Goal: Information Seeking & Learning: Learn about a topic

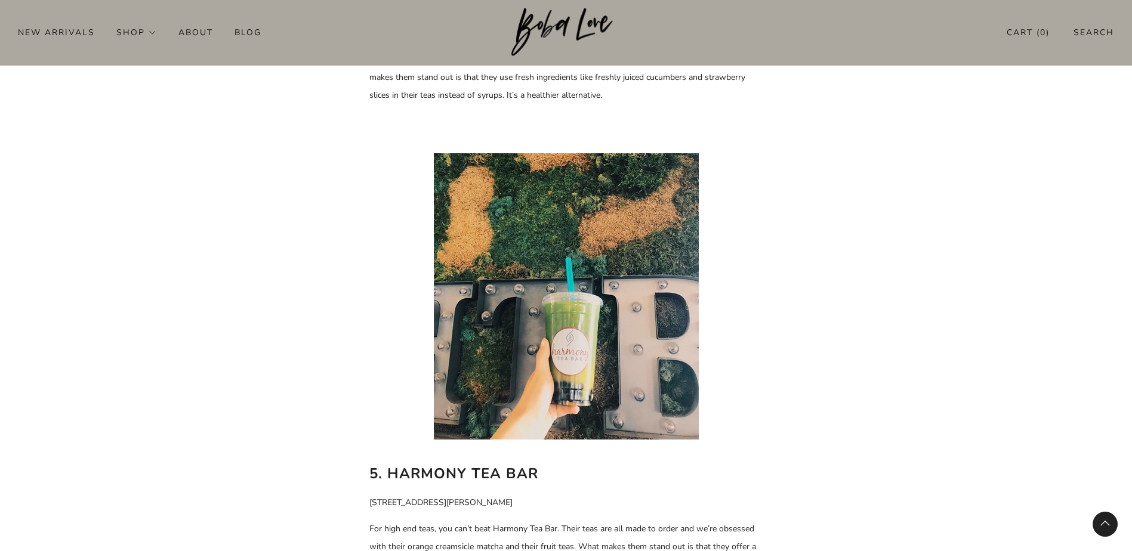
scroll to position [2387, 0]
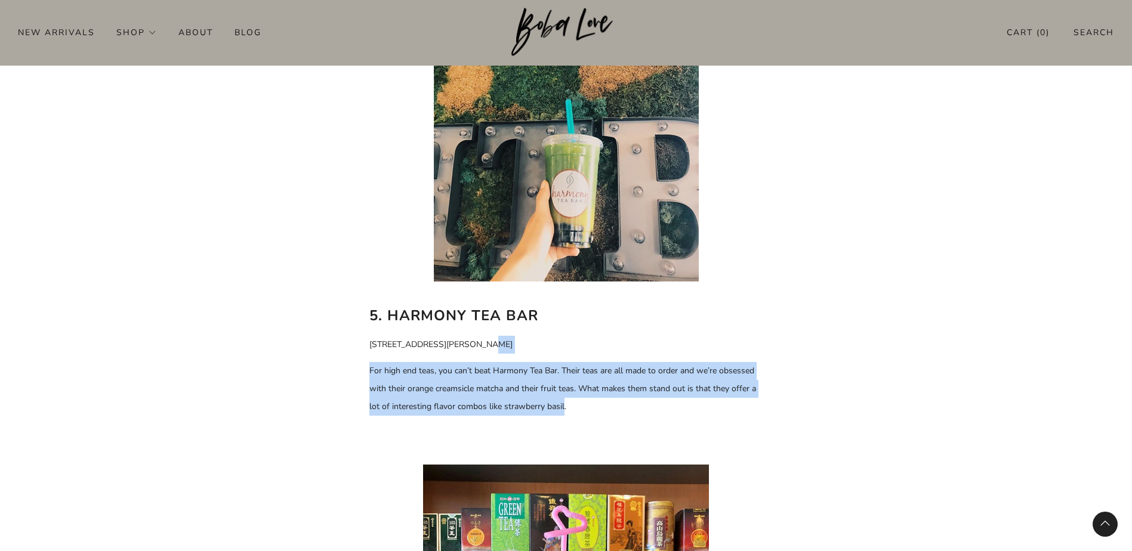
drag, startPoint x: 501, startPoint y: 326, endPoint x: 564, endPoint y: 368, distance: 75.8
click at [564, 368] on span "For high end teas, you can’t beat Harmony Tea Bar. Their teas are all made to o…" at bounding box center [562, 388] width 387 height 47
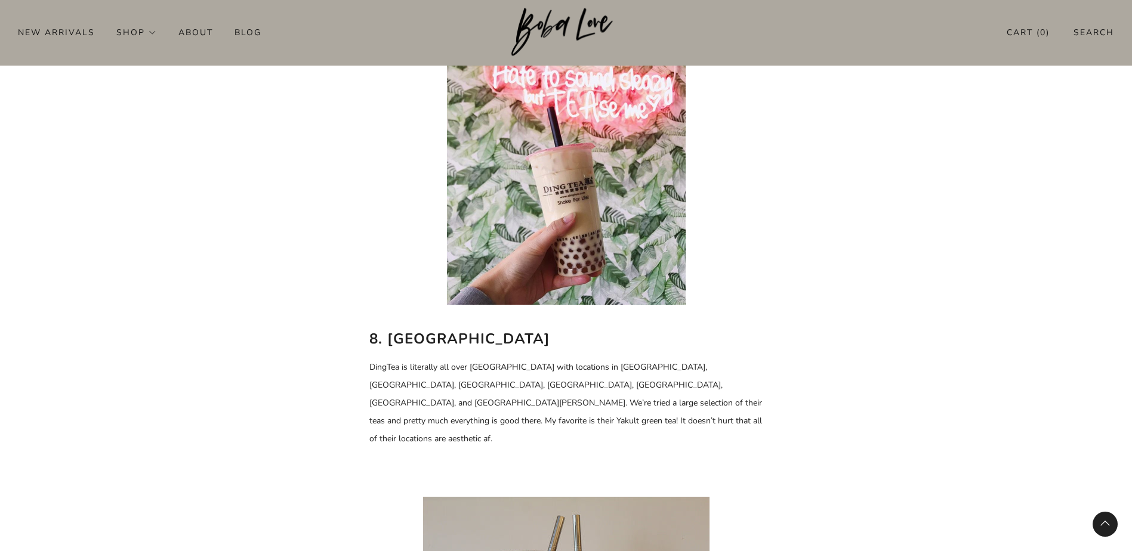
scroll to position [3819, 0]
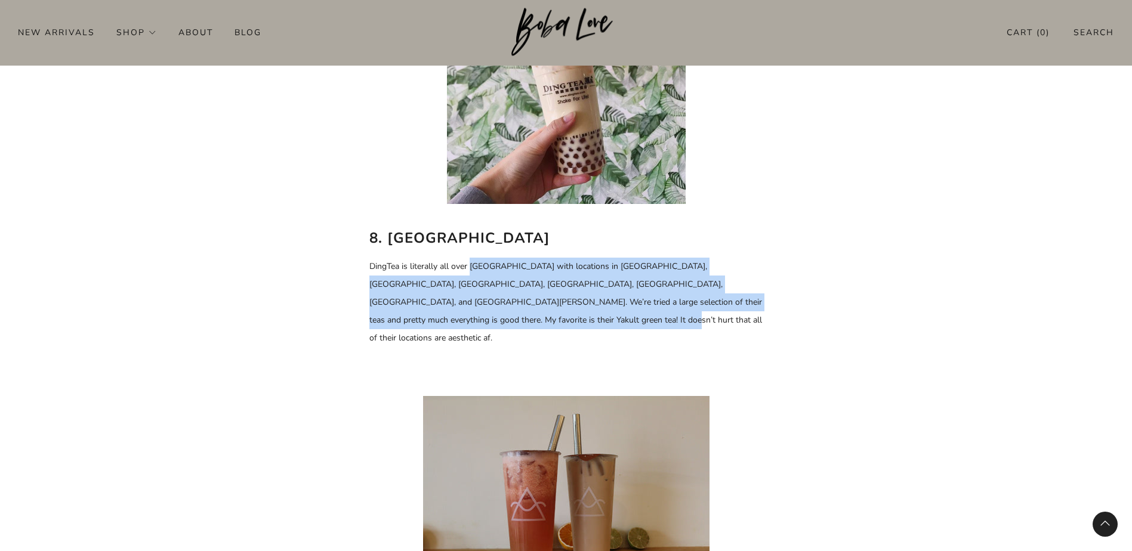
drag, startPoint x: 468, startPoint y: 232, endPoint x: 494, endPoint y: 282, distance: 55.8
click at [494, 282] on p "DingTea is literally all over [GEOGRAPHIC_DATA] with locations in [GEOGRAPHIC_D…" at bounding box center [566, 303] width 394 height 90
drag, startPoint x: 505, startPoint y: 284, endPoint x: 440, endPoint y: 236, distance: 80.7
click at [440, 258] on p "DingTea is literally all over [GEOGRAPHIC_DATA] with locations in [GEOGRAPHIC_D…" at bounding box center [566, 303] width 394 height 90
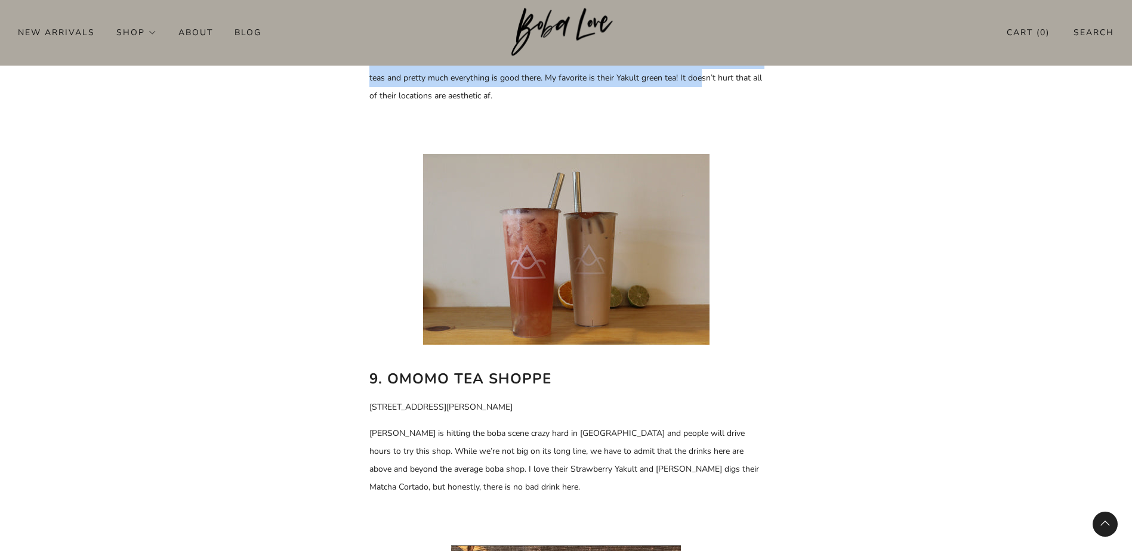
scroll to position [4177, 0]
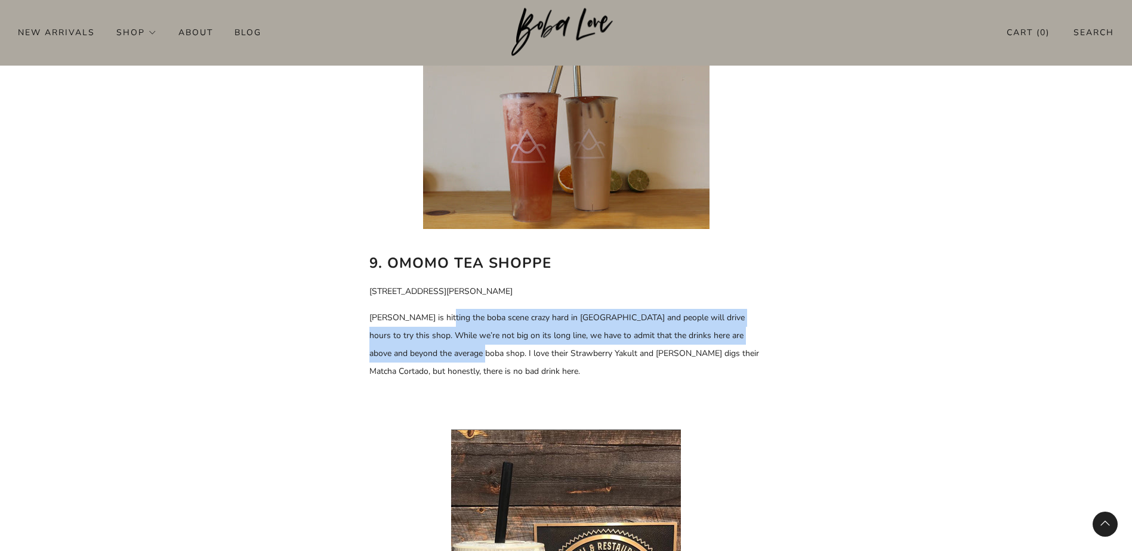
drag, startPoint x: 446, startPoint y: 269, endPoint x: 461, endPoint y: 298, distance: 33.1
click at [461, 312] on span "[PERSON_NAME] is hitting the boba scene crazy hard in [GEOGRAPHIC_DATA] and peo…" at bounding box center [564, 344] width 390 height 65
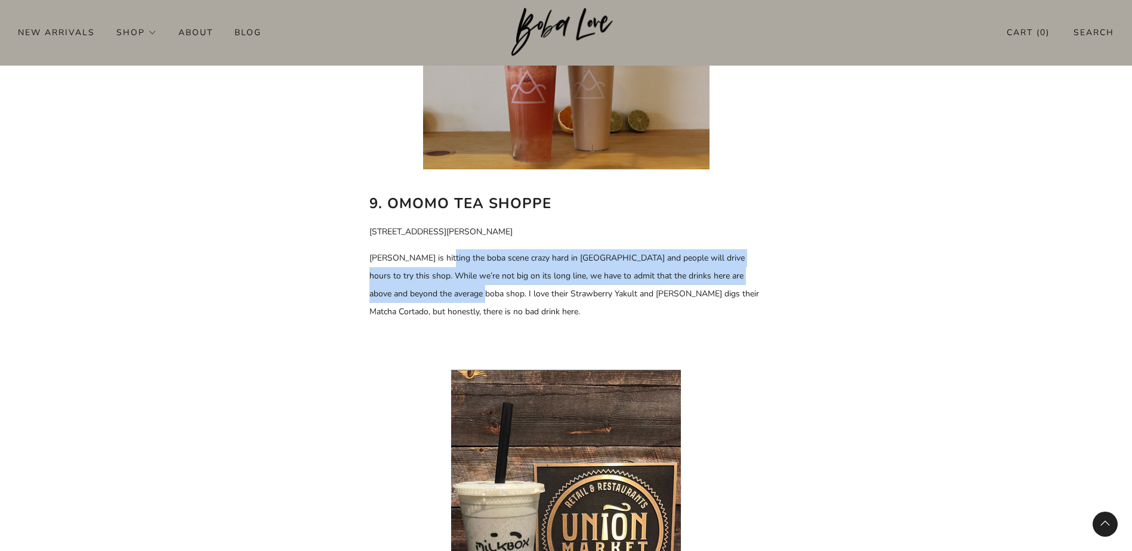
scroll to position [4654, 0]
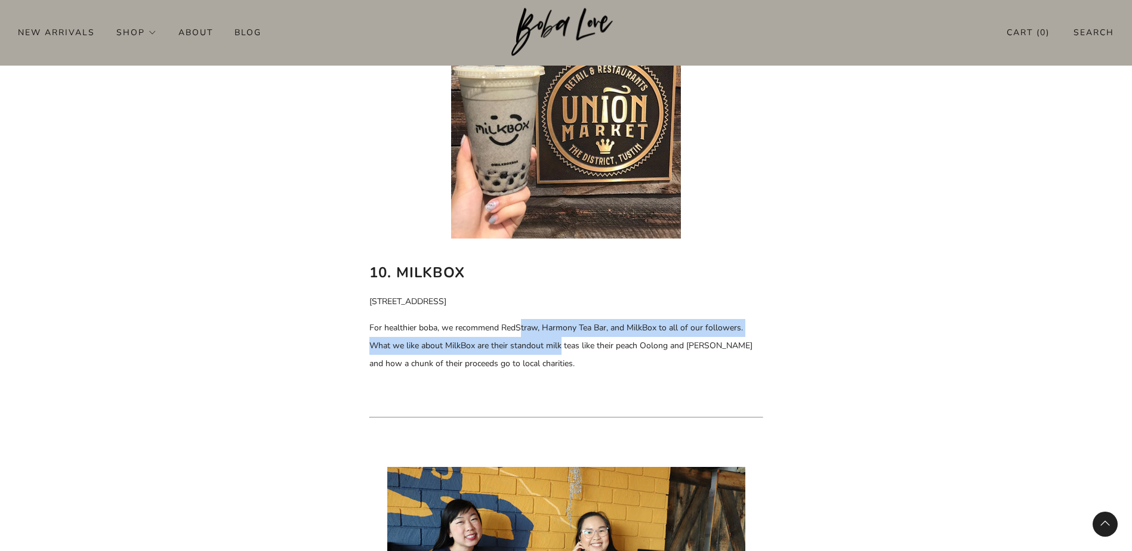
drag, startPoint x: 522, startPoint y: 264, endPoint x: 560, endPoint y: 294, distance: 48.5
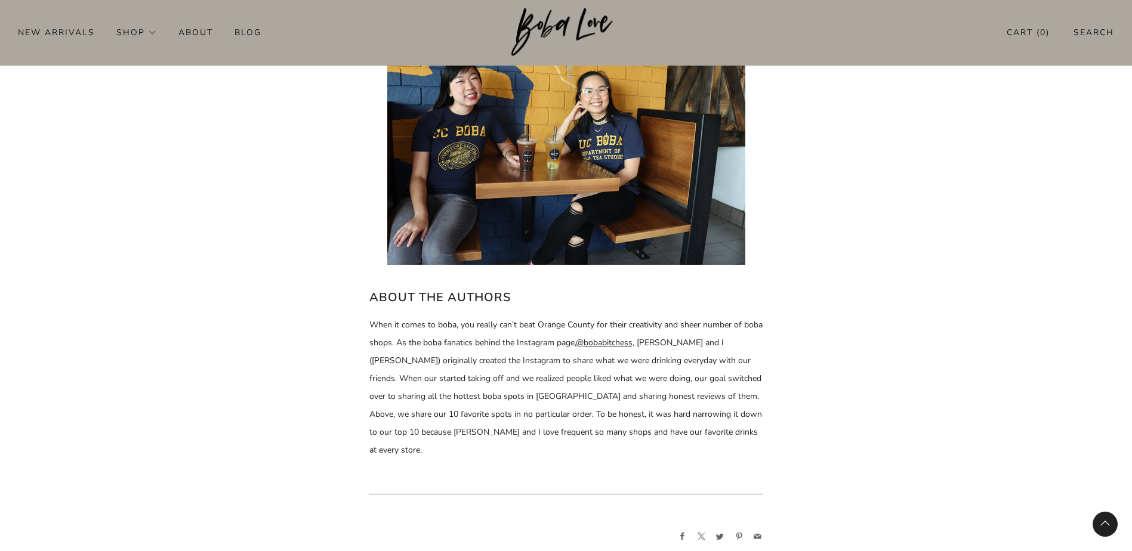
scroll to position [5082, 0]
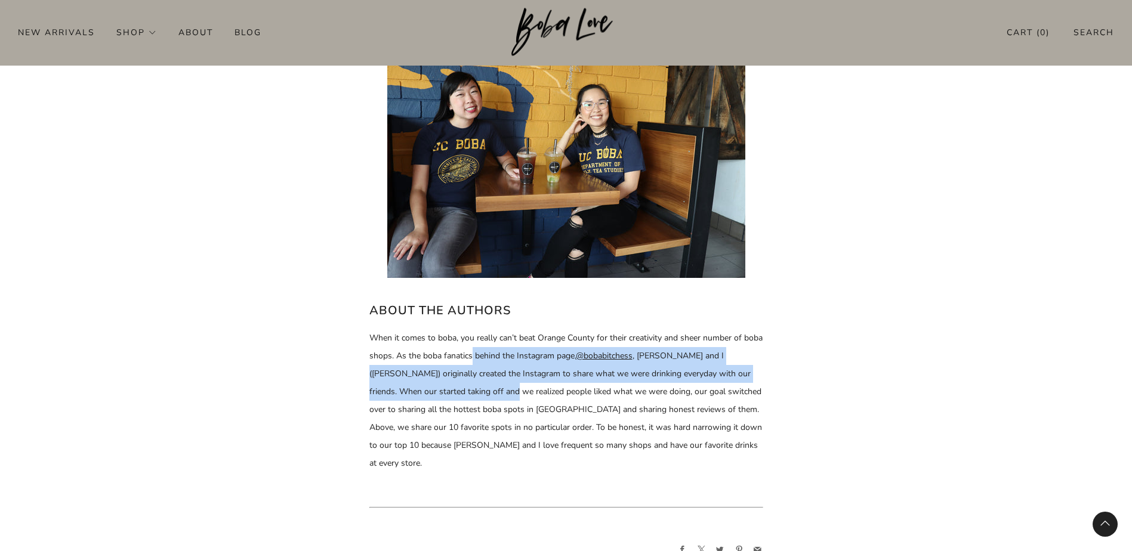
drag, startPoint x: 493, startPoint y: 301, endPoint x: 512, endPoint y: 339, distance: 42.4
click at [512, 339] on span "When it comes to boba, you really can’t beat Orange County for their creativity…" at bounding box center [565, 400] width 393 height 137
drag, startPoint x: 512, startPoint y: 339, endPoint x: 518, endPoint y: 352, distance: 14.4
click at [512, 339] on span "When it comes to boba, you really can’t beat Orange County for their creativity…" at bounding box center [565, 400] width 393 height 137
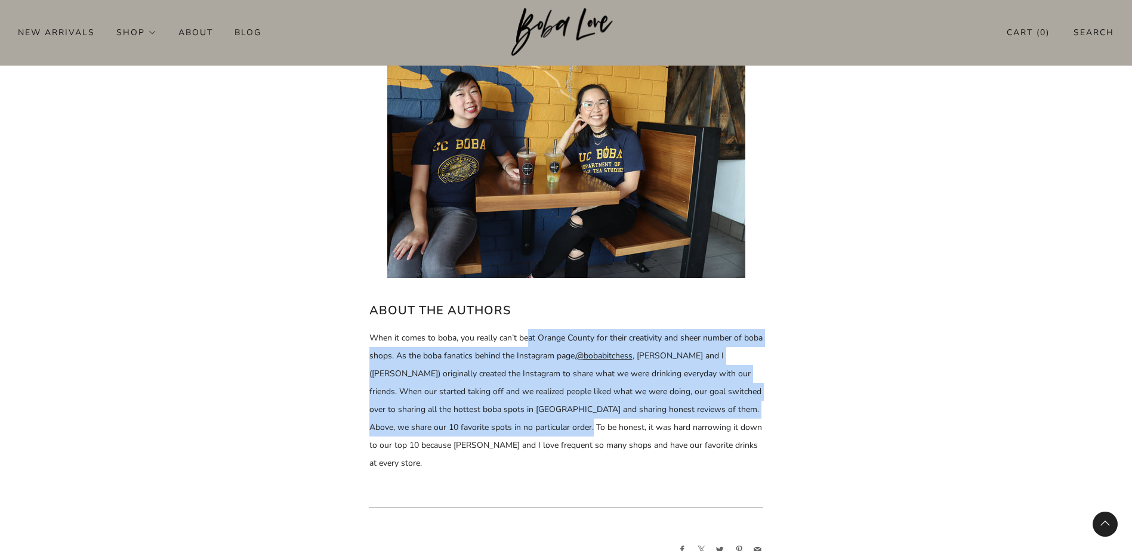
drag, startPoint x: 574, startPoint y: 381, endPoint x: 530, endPoint y: 289, distance: 102.2
click at [530, 329] on p "When it comes to boba, you really can’t beat Orange County for their creativity…" at bounding box center [566, 400] width 394 height 143
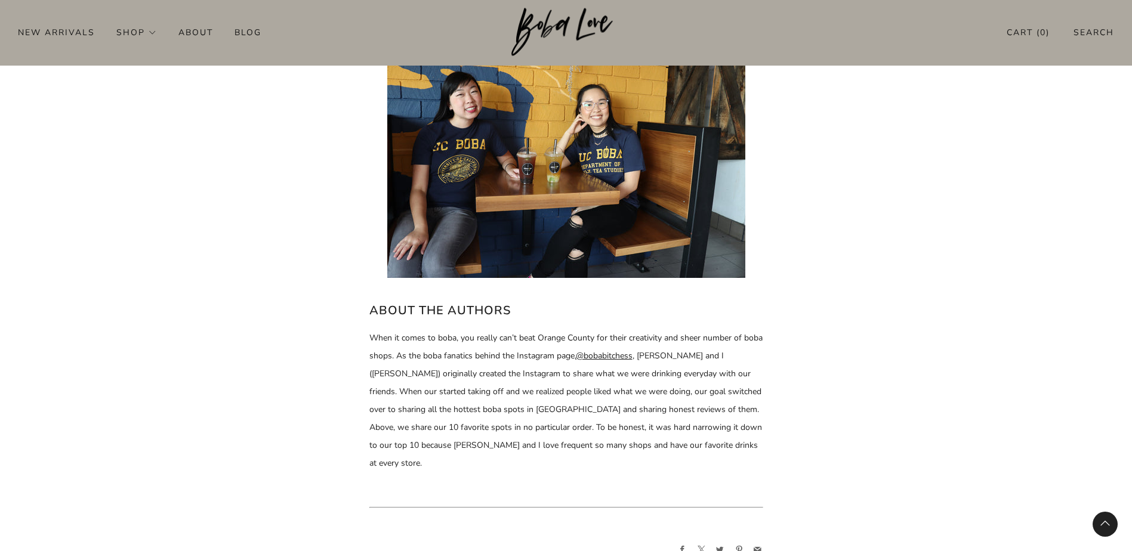
drag, startPoint x: 530, startPoint y: 289, endPoint x: 906, endPoint y: 400, distance: 391.4
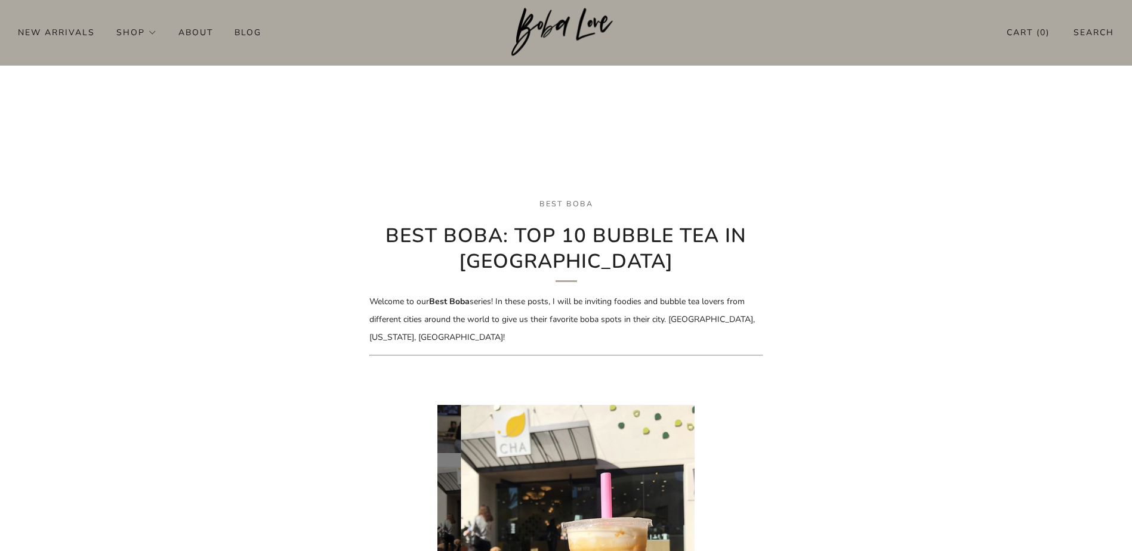
scroll to position [179, 0]
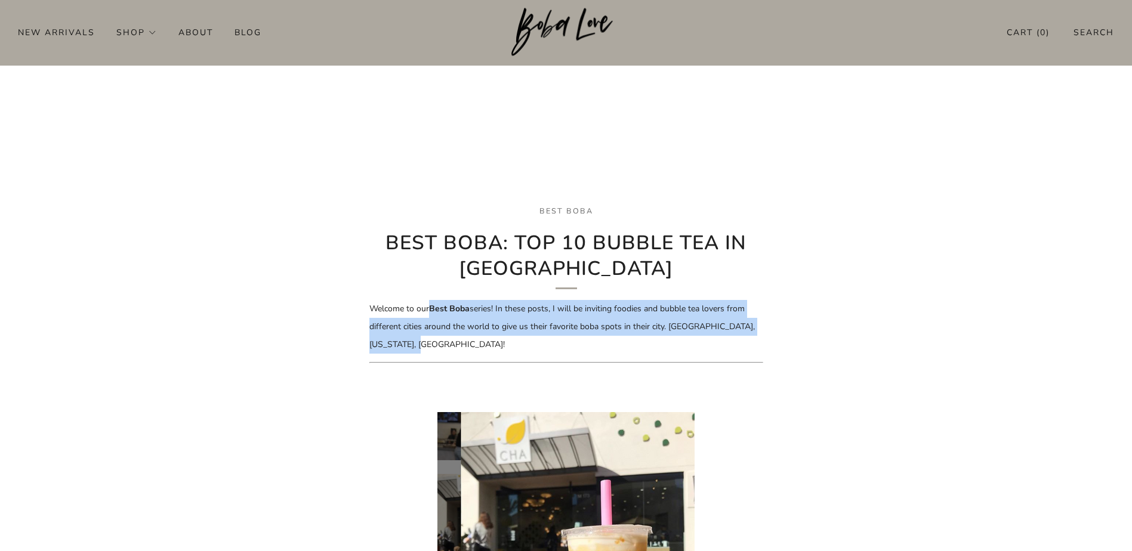
drag, startPoint x: 434, startPoint y: 308, endPoint x: 445, endPoint y: 338, distance: 32.5
click at [445, 338] on p "Welcome to our Best Boba series! In these posts, I will be inviting foodies and…" at bounding box center [566, 327] width 394 height 54
drag, startPoint x: 452, startPoint y: 337, endPoint x: 414, endPoint y: 303, distance: 51.1
click at [414, 303] on p "Welcome to our Best Boba series! In these posts, I will be inviting foodies and…" at bounding box center [566, 327] width 394 height 54
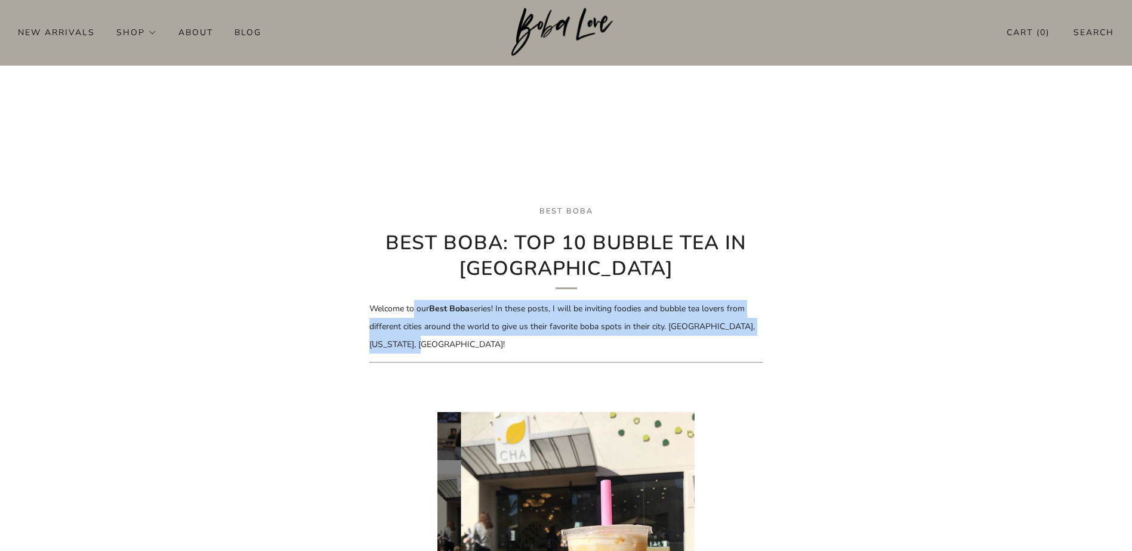
drag, startPoint x: 414, startPoint y: 303, endPoint x: 408, endPoint y: 319, distance: 18.0
click at [408, 319] on p "Welcome to our Best Boba series! In these posts, I will be inviting foodies and…" at bounding box center [566, 327] width 394 height 54
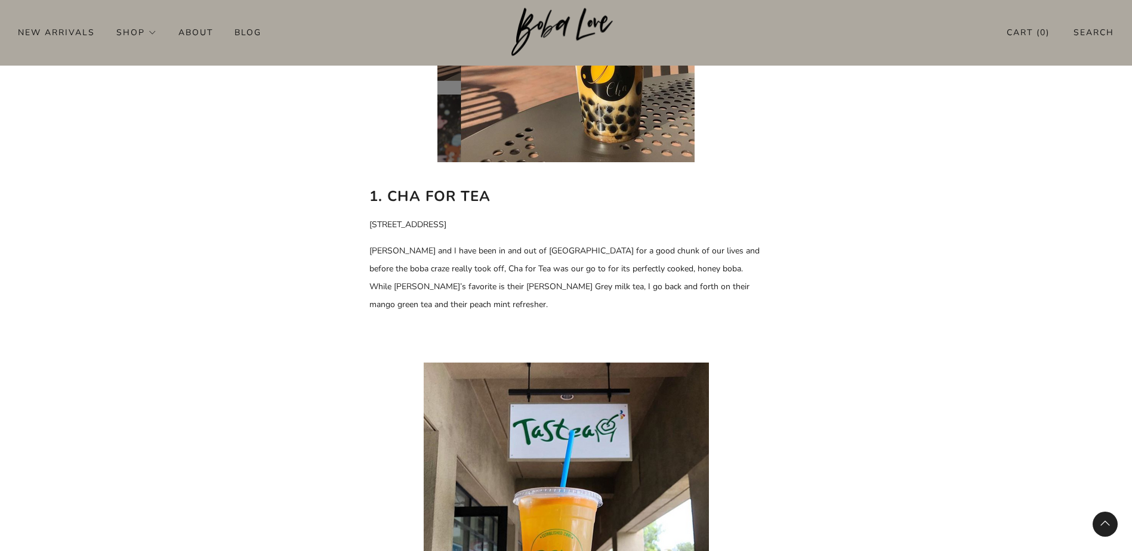
scroll to position [716, 0]
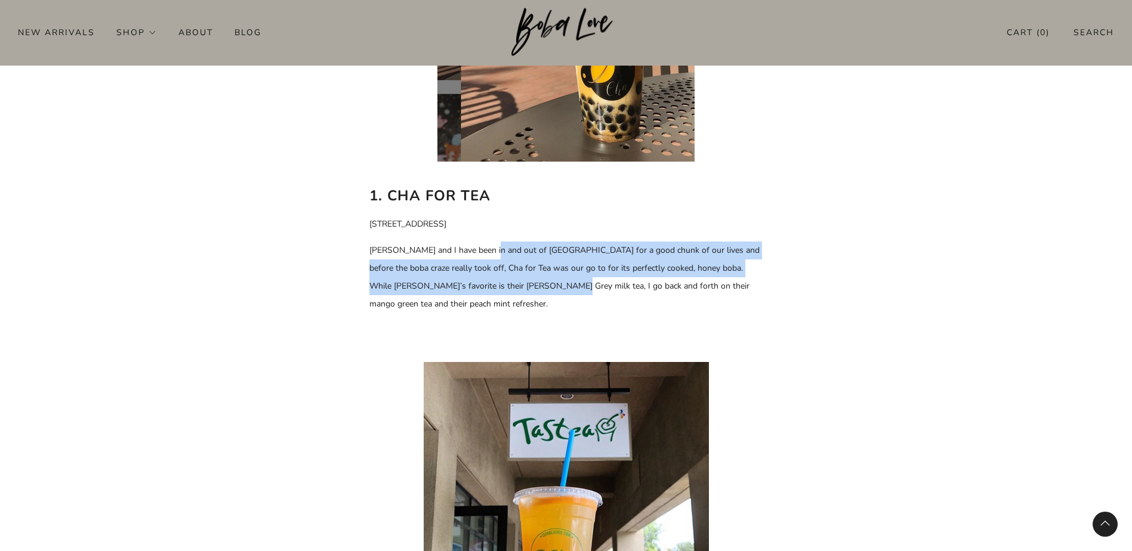
drag, startPoint x: 485, startPoint y: 255, endPoint x: 502, endPoint y: 293, distance: 41.7
click at [502, 293] on p "[PERSON_NAME] and I have been in and out of [GEOGRAPHIC_DATA] for a good chunk …" at bounding box center [566, 278] width 394 height 72
drag, startPoint x: 559, startPoint y: 290, endPoint x: 487, endPoint y: 257, distance: 78.8
click at [487, 257] on p "[PERSON_NAME] and I have been in and out of [GEOGRAPHIC_DATA] for a good chunk …" at bounding box center [566, 278] width 394 height 72
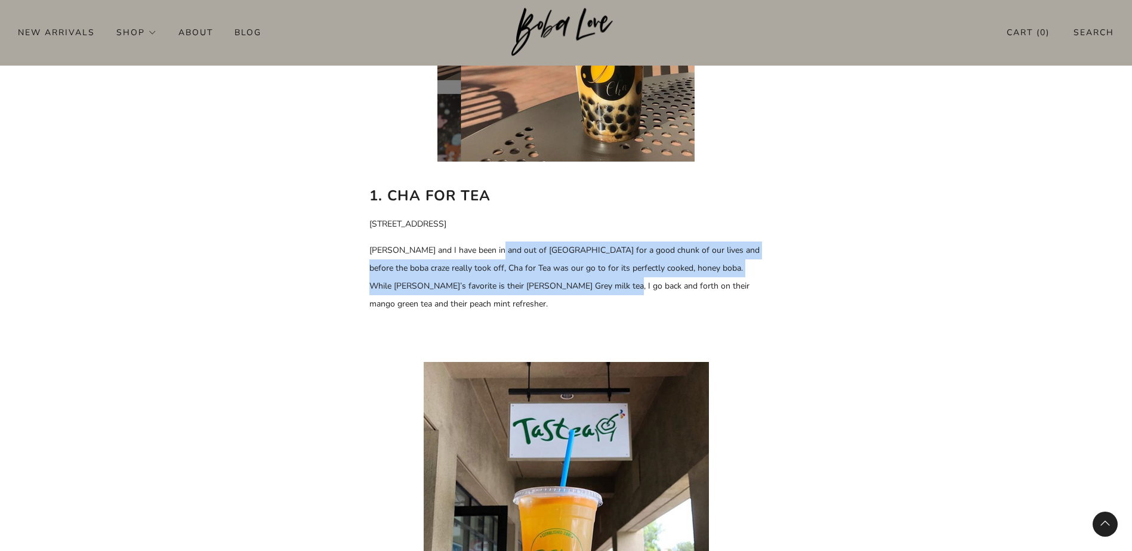
click at [487, 257] on p "[PERSON_NAME] and I have been in and out of [GEOGRAPHIC_DATA] for a good chunk …" at bounding box center [566, 278] width 394 height 72
drag, startPoint x: 481, startPoint y: 255, endPoint x: 609, endPoint y: 283, distance: 130.7
click at [609, 283] on span "[PERSON_NAME] and I have been in and out of [GEOGRAPHIC_DATA] for a good chunk …" at bounding box center [564, 277] width 390 height 65
drag, startPoint x: 626, startPoint y: 285, endPoint x: 453, endPoint y: 257, distance: 174.7
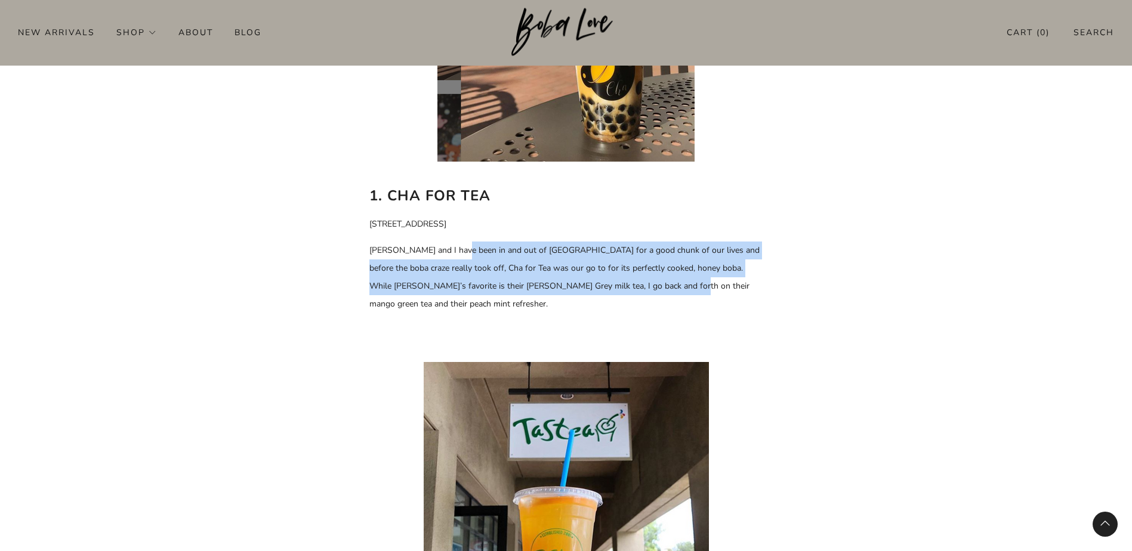
click at [453, 257] on p "[PERSON_NAME] and I have been in and out of [GEOGRAPHIC_DATA] for a good chunk …" at bounding box center [566, 278] width 394 height 72
drag, startPoint x: 461, startPoint y: 257, endPoint x: 585, endPoint y: 285, distance: 126.5
click at [585, 285] on p "[PERSON_NAME] and I have been in and out of [GEOGRAPHIC_DATA] for a good chunk …" at bounding box center [566, 278] width 394 height 72
click at [585, 285] on span "[PERSON_NAME] and I have been in and out of [GEOGRAPHIC_DATA] for a good chunk …" at bounding box center [564, 277] width 390 height 65
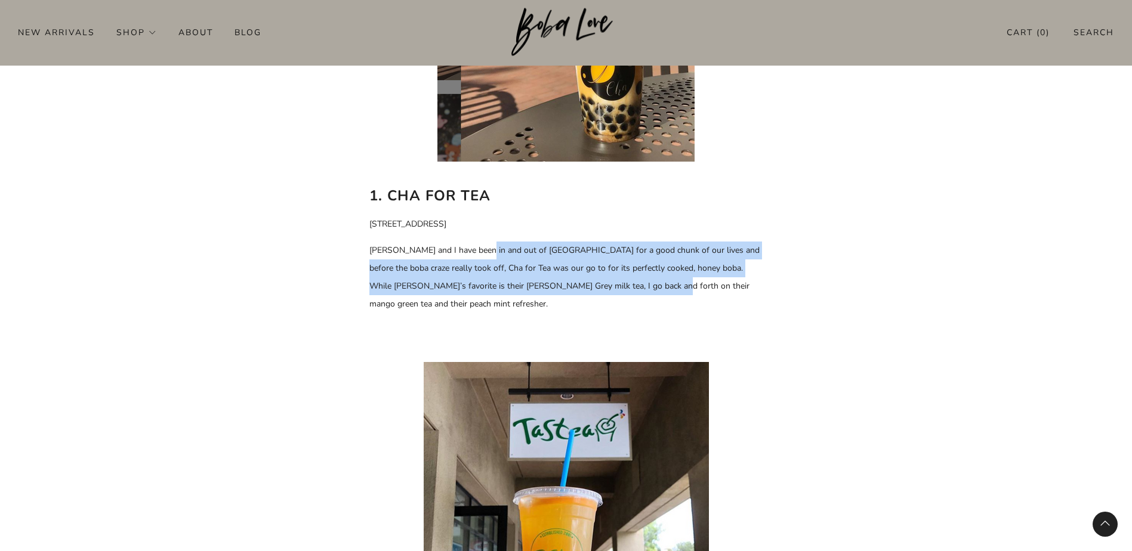
drag, startPoint x: 610, startPoint y: 288, endPoint x: 479, endPoint y: 251, distance: 137.1
click at [479, 251] on span "[PERSON_NAME] and I have been in and out of [GEOGRAPHIC_DATA] for a good chunk …" at bounding box center [564, 277] width 390 height 65
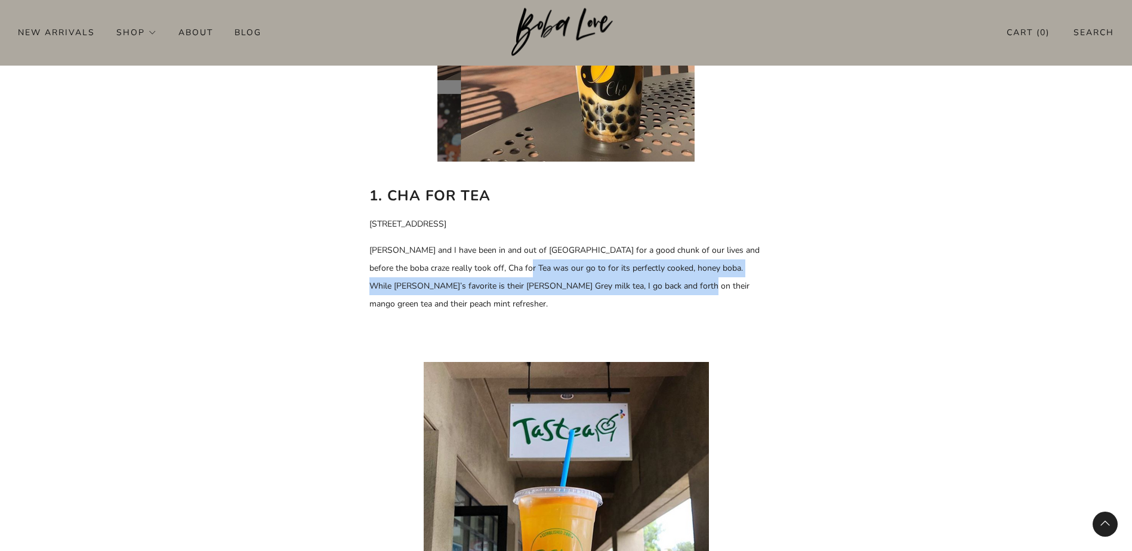
drag, startPoint x: 635, startPoint y: 286, endPoint x: 499, endPoint y: 270, distance: 137.0
click at [499, 270] on span "[PERSON_NAME] and I have been in and out of [GEOGRAPHIC_DATA] for a good chunk …" at bounding box center [564, 277] width 390 height 65
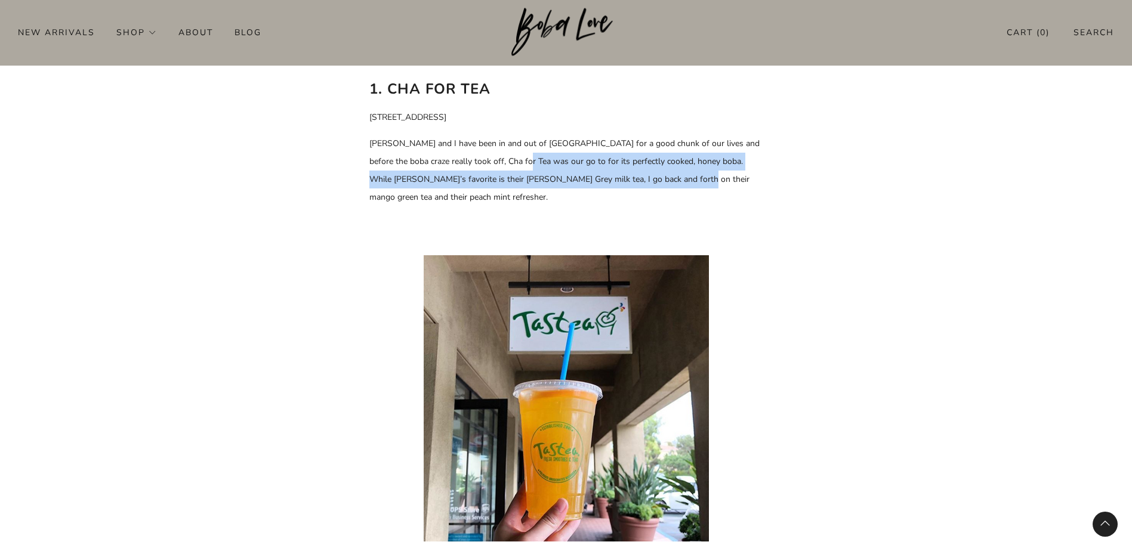
scroll to position [1014, 0]
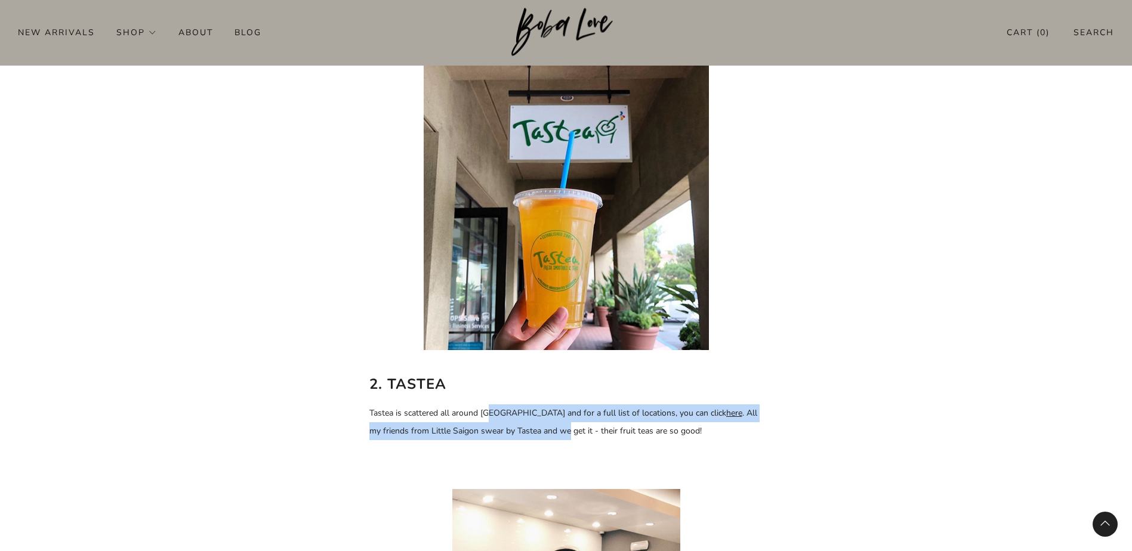
drag, startPoint x: 490, startPoint y: 389, endPoint x: 556, endPoint y: 411, distance: 69.1
click at [556, 411] on p "Tastea is scattered all around [GEOGRAPHIC_DATA] and for a full list of locatio…" at bounding box center [566, 423] width 394 height 36
click at [556, 411] on span ". All my friends from Little Saigon swear by Tastea and we get it - their fruit…" at bounding box center [563, 422] width 388 height 29
drag, startPoint x: 576, startPoint y: 412, endPoint x: 487, endPoint y: 397, distance: 90.1
click at [487, 405] on p "Tastea is scattered all around [GEOGRAPHIC_DATA] and for a full list of locatio…" at bounding box center [566, 423] width 394 height 36
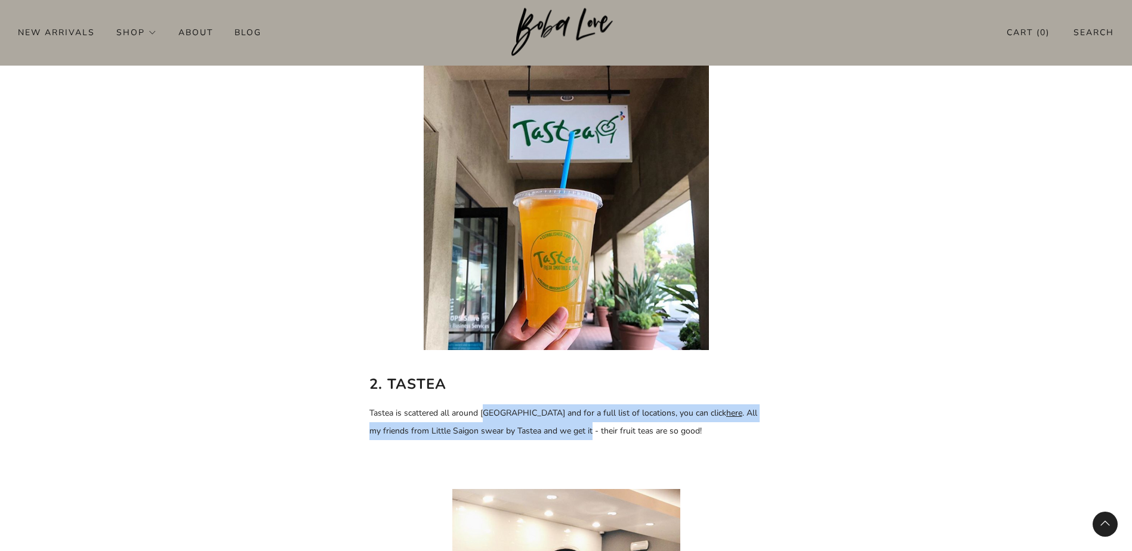
drag, startPoint x: 487, startPoint y: 397, endPoint x: 487, endPoint y: 411, distance: 13.7
click at [487, 411] on span ". All my friends from Little Saigon swear by Tastea and we get it - their fruit…" at bounding box center [563, 422] width 388 height 29
drag, startPoint x: 487, startPoint y: 397, endPoint x: 584, endPoint y: 421, distance: 100.1
click at [584, 421] on p "Tastea is scattered all around [GEOGRAPHIC_DATA] and for a full list of locatio…" at bounding box center [566, 423] width 394 height 36
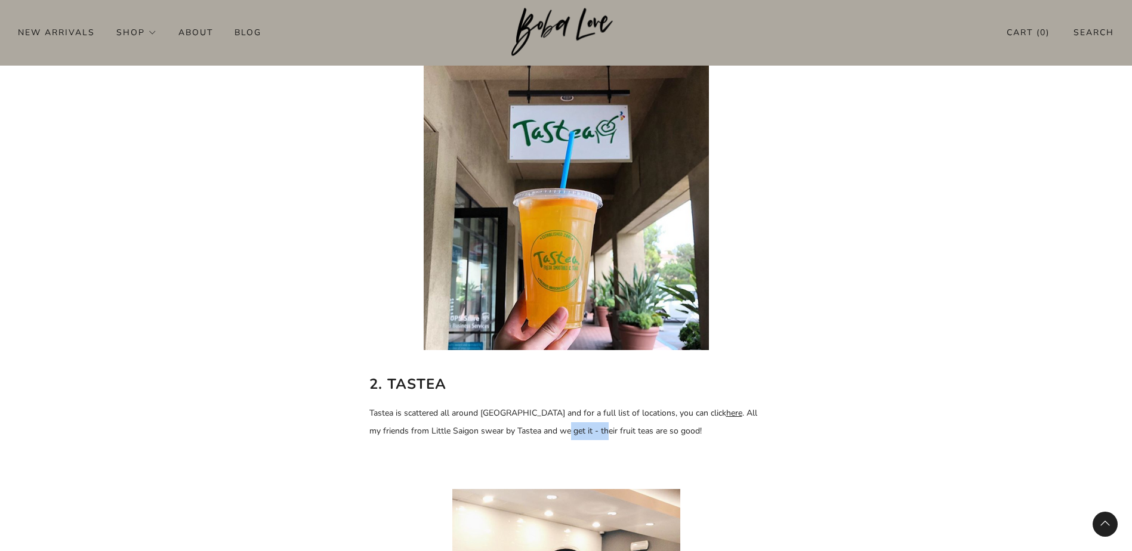
drag, startPoint x: 563, startPoint y: 418, endPoint x: 557, endPoint y: 417, distance: 6.6
click at [557, 417] on span ". All my friends from Little Saigon swear by Tastea and we get it - their fruit…" at bounding box center [563, 422] width 388 height 29
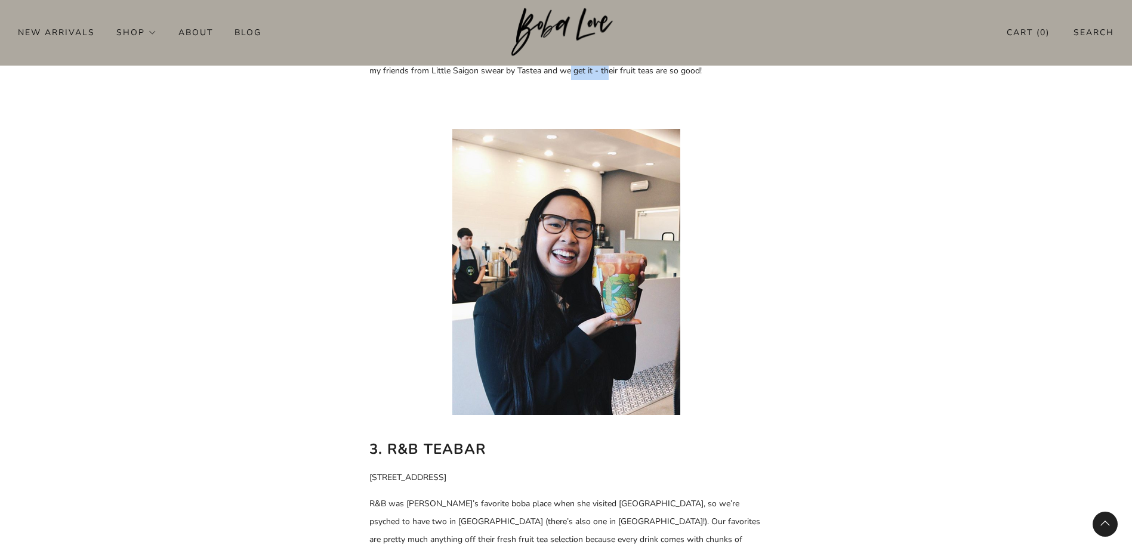
scroll to position [1432, 0]
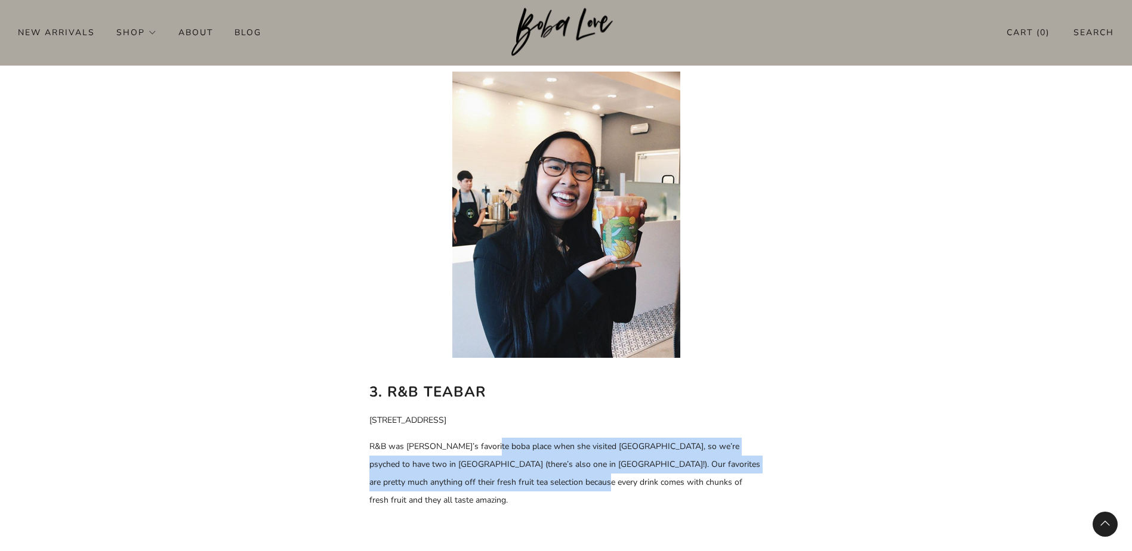
drag, startPoint x: 484, startPoint y: 427, endPoint x: 544, endPoint y: 462, distance: 69.0
click at [544, 462] on span "R&B was [PERSON_NAME]’s favorite boba place when she visited [GEOGRAPHIC_DATA],…" at bounding box center [564, 473] width 391 height 65
drag, startPoint x: 581, startPoint y: 462, endPoint x: 513, endPoint y: 432, distance: 74.3
click at [513, 441] on span "R&B was [PERSON_NAME]’s favorite boba place when she visited [GEOGRAPHIC_DATA],…" at bounding box center [564, 473] width 391 height 65
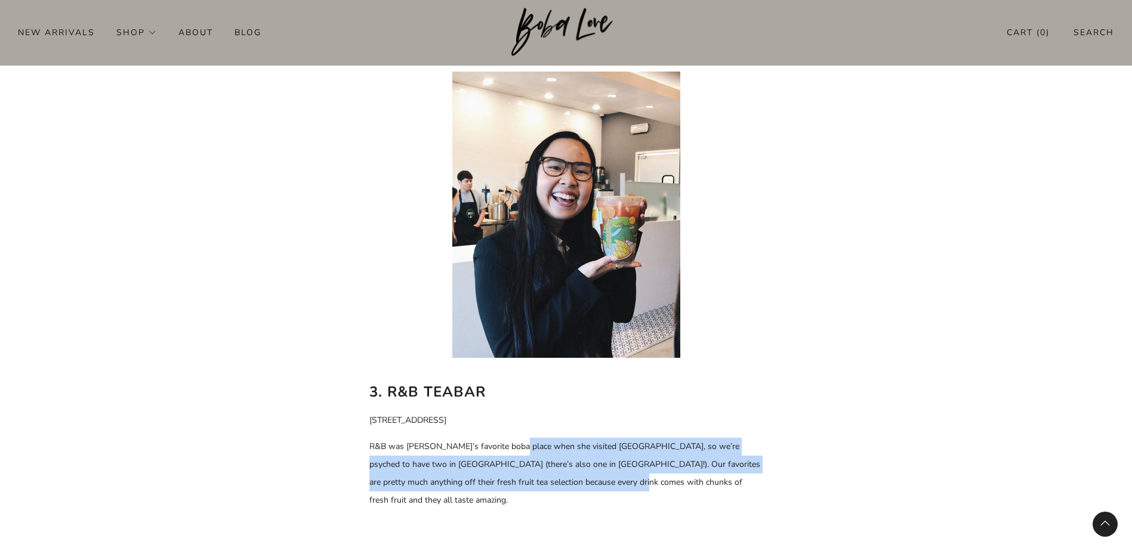
click at [513, 441] on span "R&B was [PERSON_NAME]’s favorite boba place when she visited [GEOGRAPHIC_DATA],…" at bounding box center [564, 473] width 391 height 65
drag, startPoint x: 499, startPoint y: 433, endPoint x: 605, endPoint y: 463, distance: 109.9
click at [605, 463] on span "R&B was [PERSON_NAME]’s favorite boba place when she visited [GEOGRAPHIC_DATA],…" at bounding box center [564, 473] width 391 height 65
drag, startPoint x: 585, startPoint y: 465, endPoint x: 494, endPoint y: 435, distance: 95.7
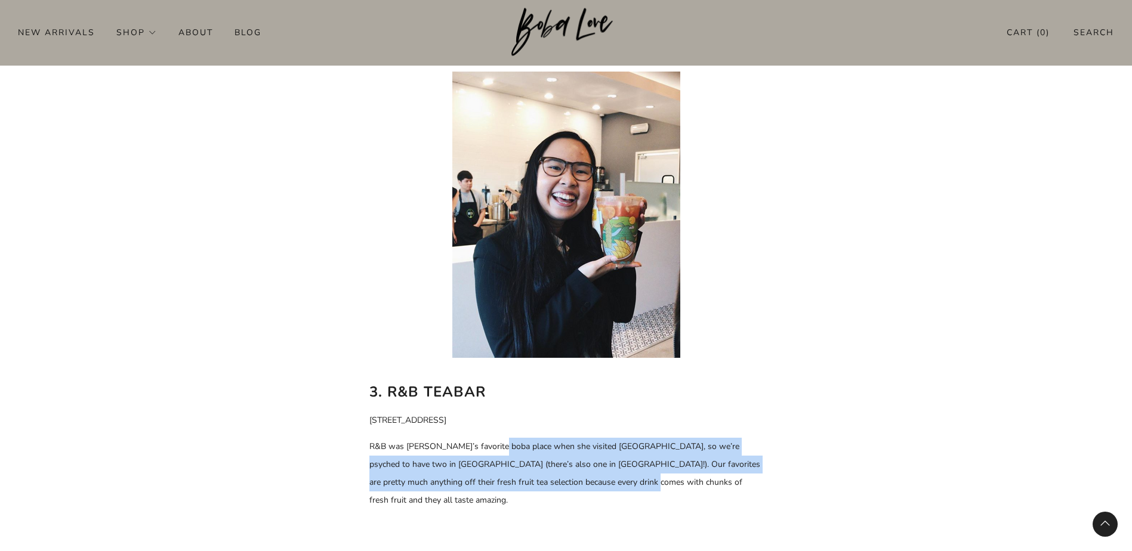
click at [494, 438] on p "R&B was [PERSON_NAME]’s favorite boba place when she visited [GEOGRAPHIC_DATA],…" at bounding box center [566, 474] width 394 height 72
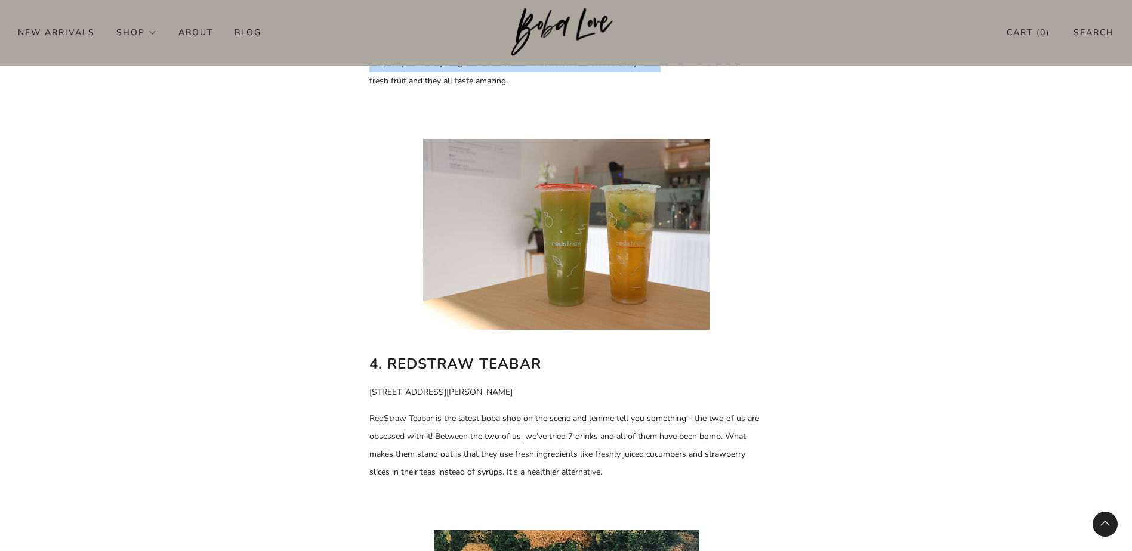
scroll to position [2029, 0]
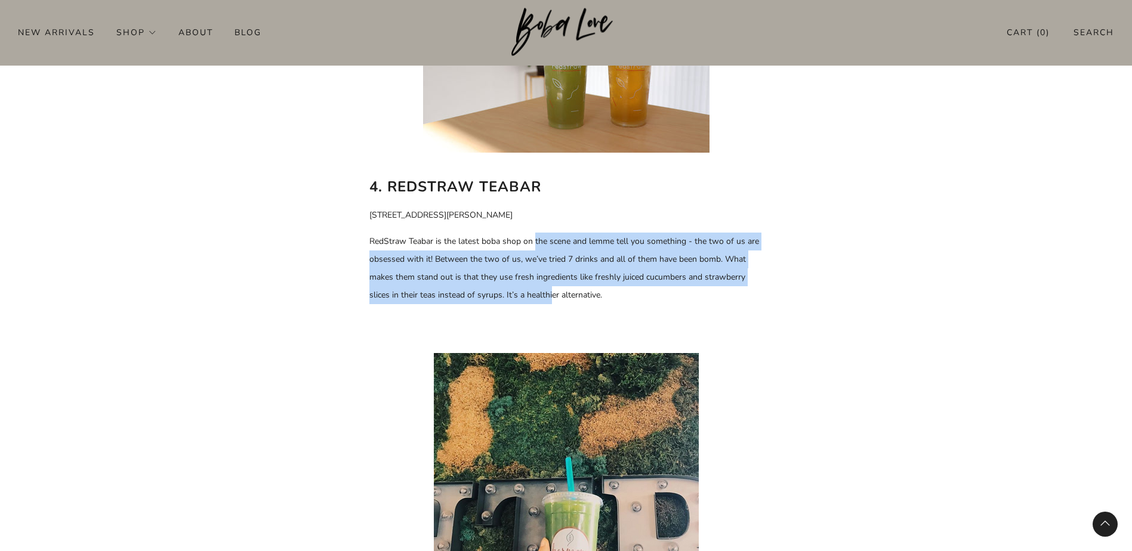
drag, startPoint x: 536, startPoint y: 205, endPoint x: 552, endPoint y: 267, distance: 64.7
click at [552, 267] on p "RedStraw Teabar is the latest boba shop on the scene and lemme tell you somethi…" at bounding box center [566, 269] width 394 height 72
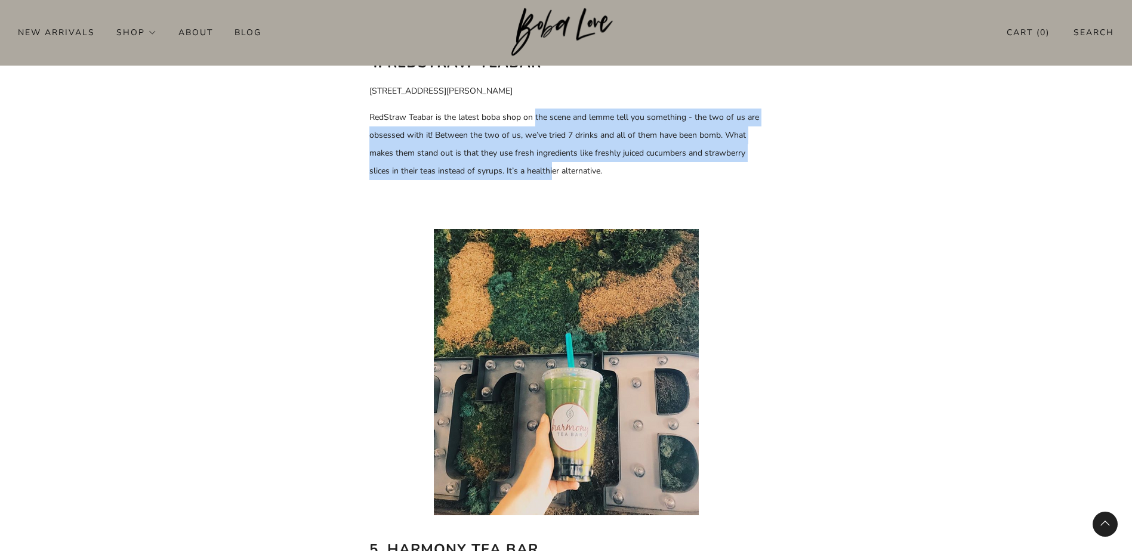
scroll to position [2267, 0]
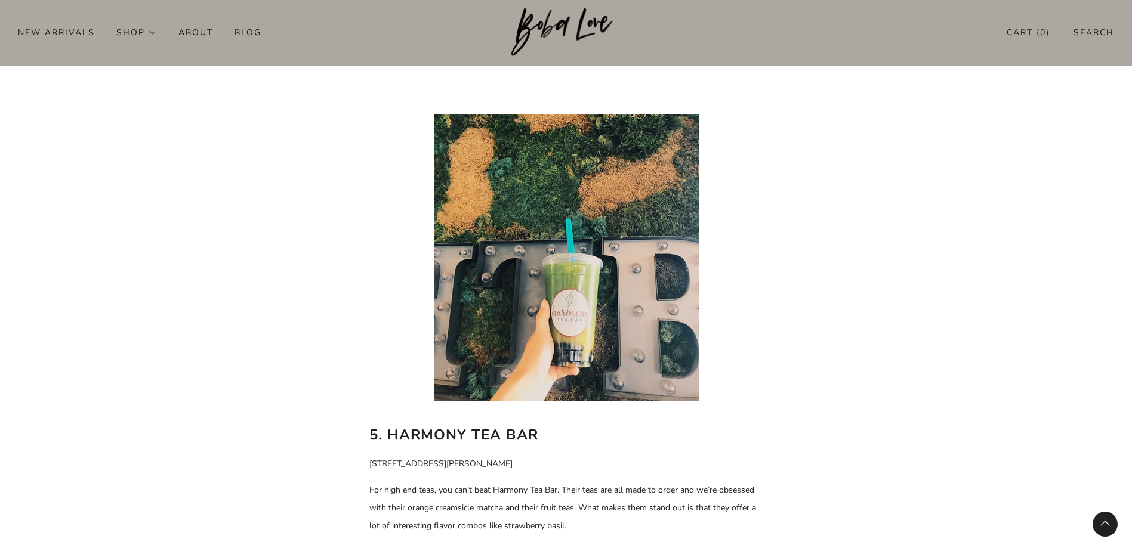
drag, startPoint x: 522, startPoint y: 431, endPoint x: 560, endPoint y: 473, distance: 56.2
drag, startPoint x: 560, startPoint y: 473, endPoint x: 569, endPoint y: 490, distance: 19.0
click at [569, 490] on p "For high end teas, you can’t beat Harmony Tea Bar. Their teas are all made to o…" at bounding box center [566, 509] width 394 height 54
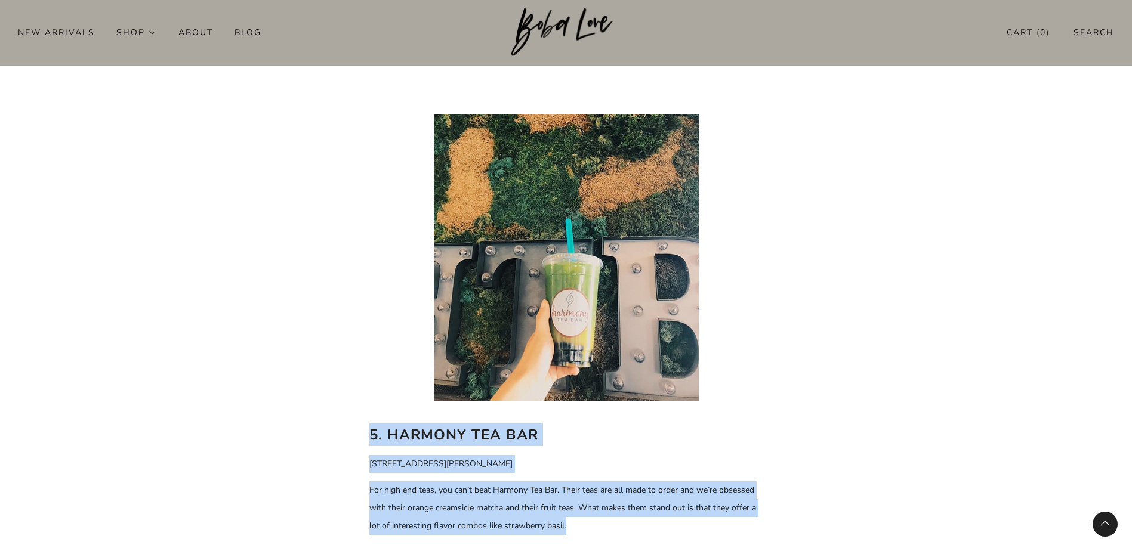
drag, startPoint x: 578, startPoint y: 487, endPoint x: 353, endPoint y: 380, distance: 249.3
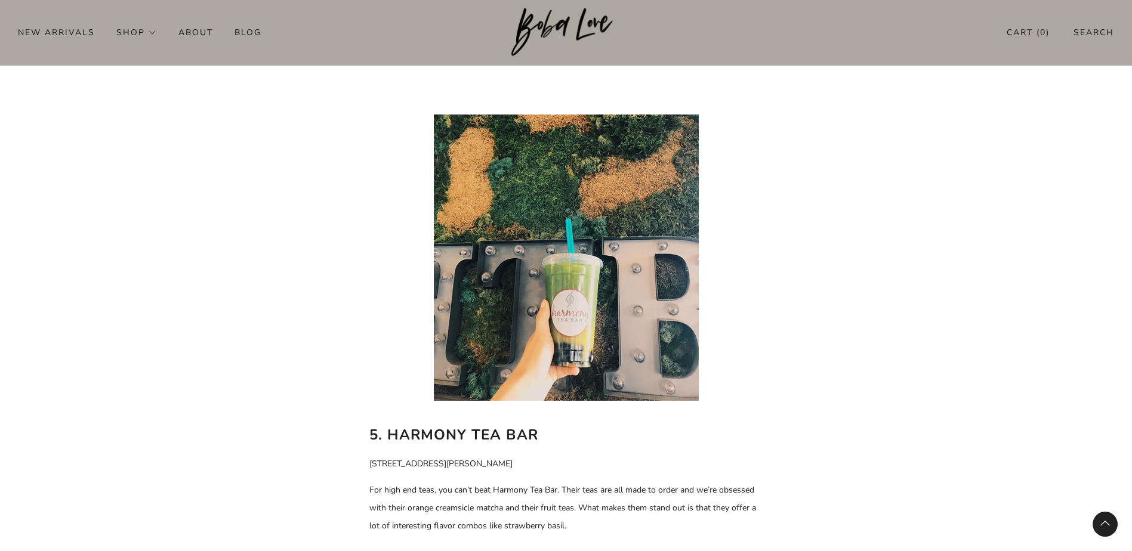
click at [754, 360] on p at bounding box center [566, 257] width 394 height 315
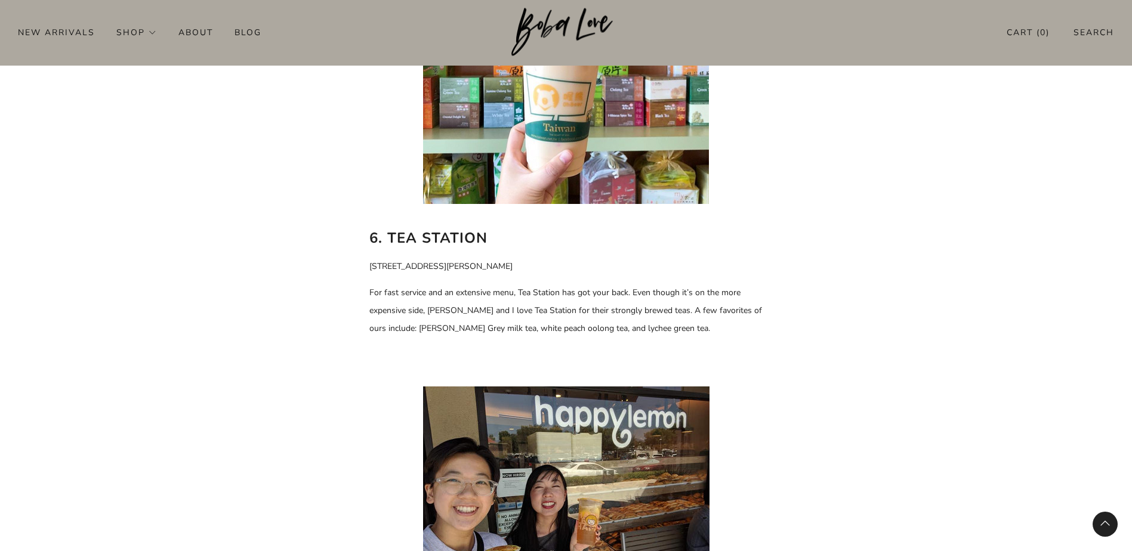
scroll to position [2924, 0]
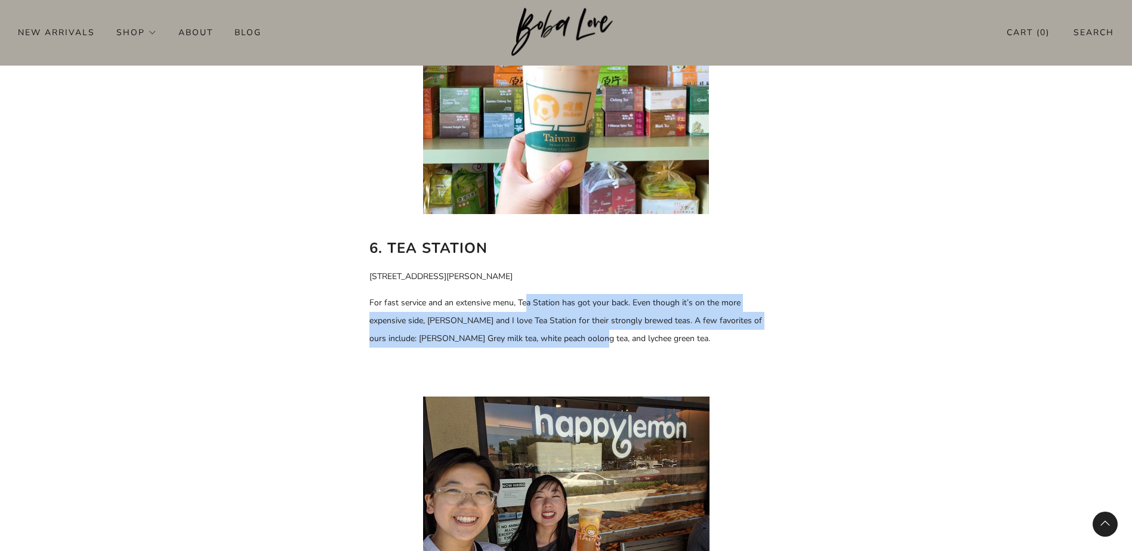
drag, startPoint x: 527, startPoint y: 260, endPoint x: 573, endPoint y: 304, distance: 64.2
click at [573, 304] on p "For fast service and an extensive menu, Tea Station has got your back. Even tho…" at bounding box center [566, 321] width 394 height 54
click at [573, 304] on span "For fast service and an extensive menu, Tea Station has got your back. Even tho…" at bounding box center [565, 320] width 393 height 47
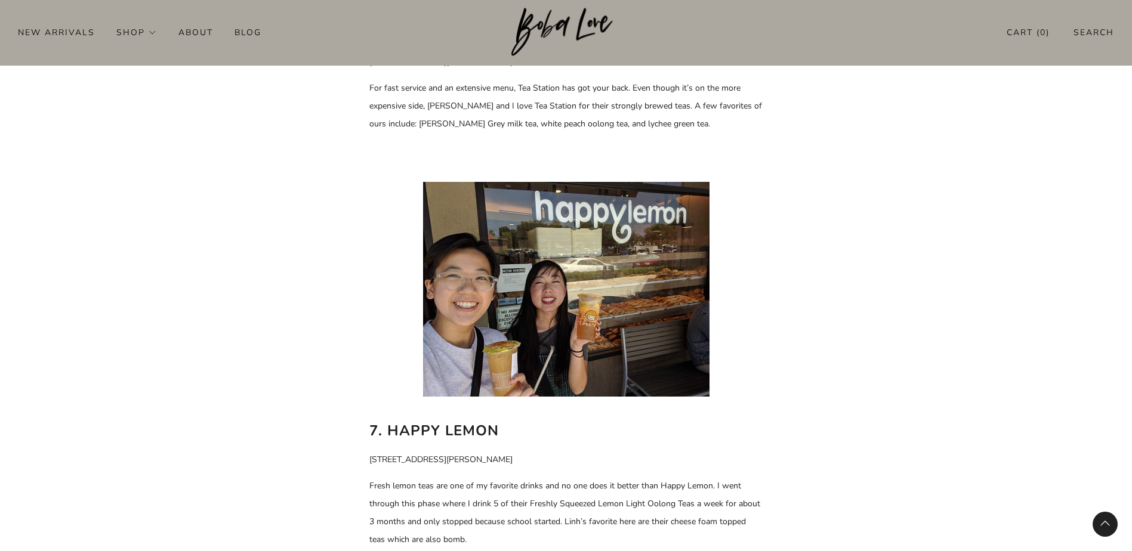
scroll to position [3282, 0]
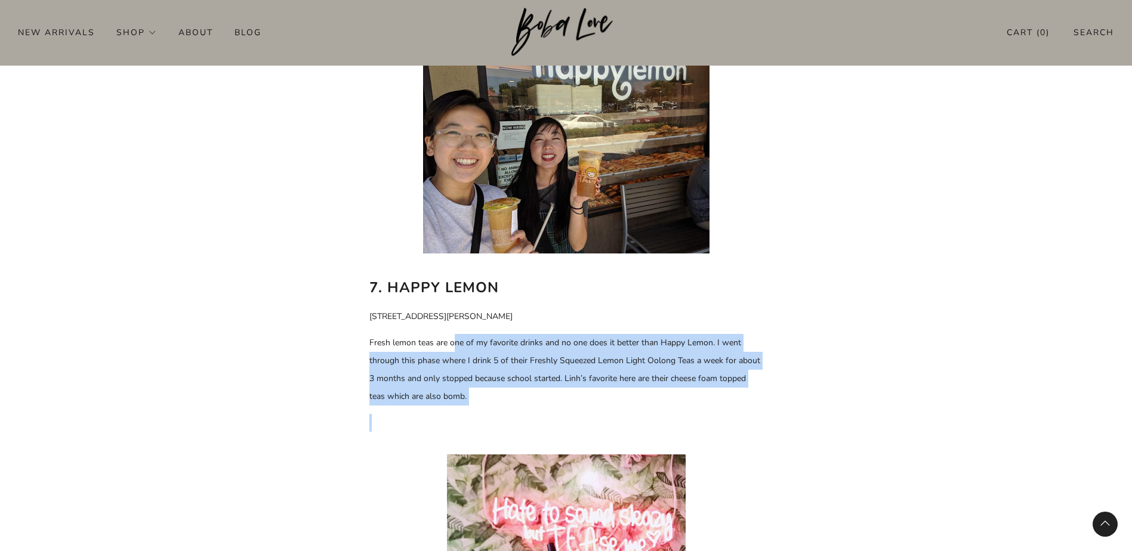
drag, startPoint x: 456, startPoint y: 308, endPoint x: 479, endPoint y: 377, distance: 71.7
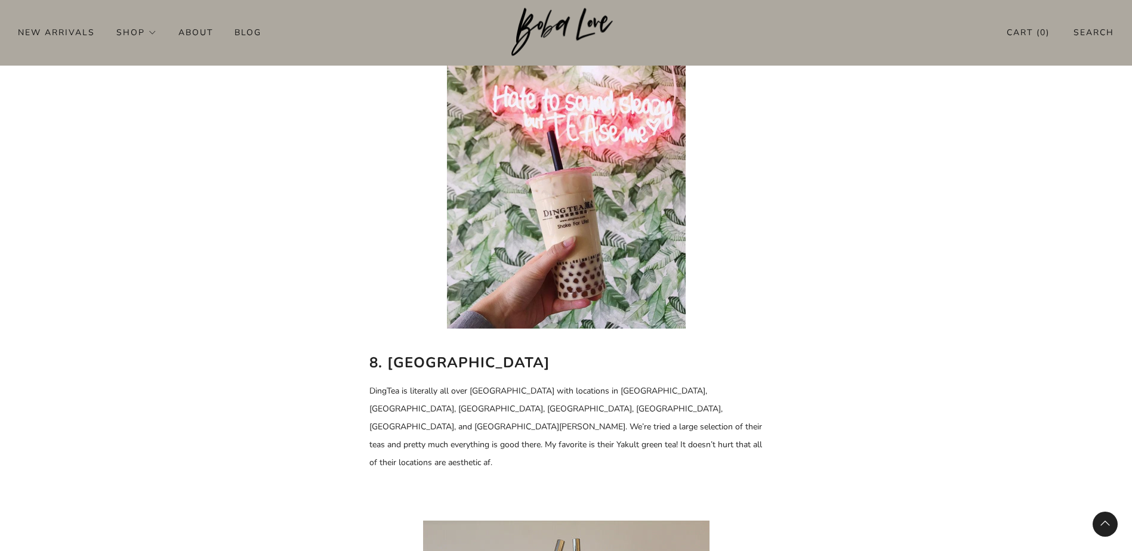
scroll to position [3819, 0]
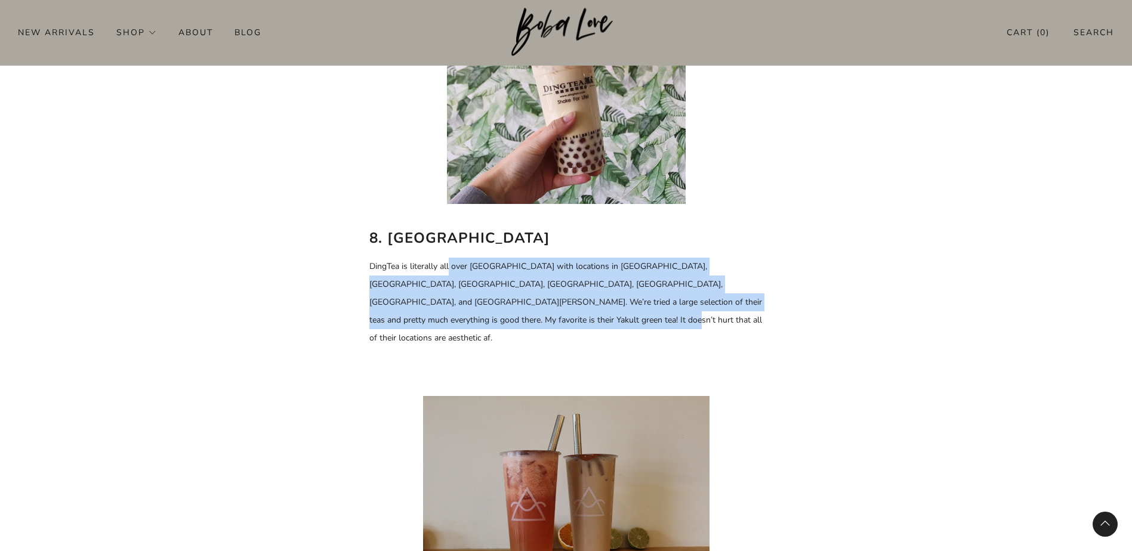
drag, startPoint x: 448, startPoint y: 233, endPoint x: 478, endPoint y: 283, distance: 57.8
click at [478, 283] on p "DingTea is literally all over [GEOGRAPHIC_DATA] with locations in [GEOGRAPHIC_D…" at bounding box center [566, 303] width 394 height 90
drag, startPoint x: 498, startPoint y: 278, endPoint x: 422, endPoint y: 235, distance: 87.1
click at [422, 258] on p "DingTea is literally all over [GEOGRAPHIC_DATA] with locations in [GEOGRAPHIC_D…" at bounding box center [566, 303] width 394 height 90
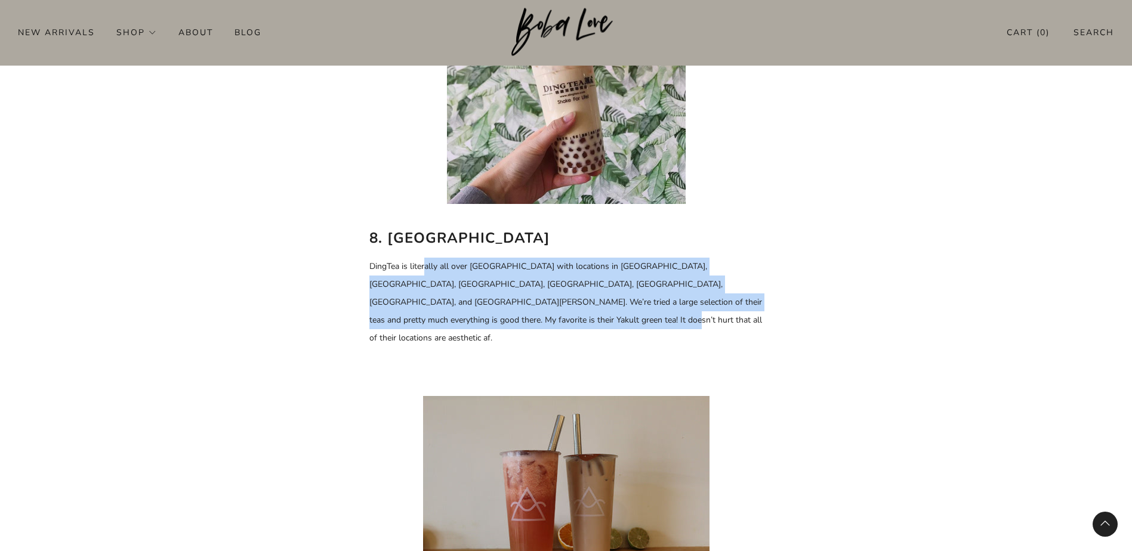
drag, startPoint x: 422, startPoint y: 235, endPoint x: 473, endPoint y: 283, distance: 70.1
click at [473, 283] on p "DingTea is literally all over [GEOGRAPHIC_DATA] with locations in [GEOGRAPHIC_D…" at bounding box center [566, 303] width 394 height 90
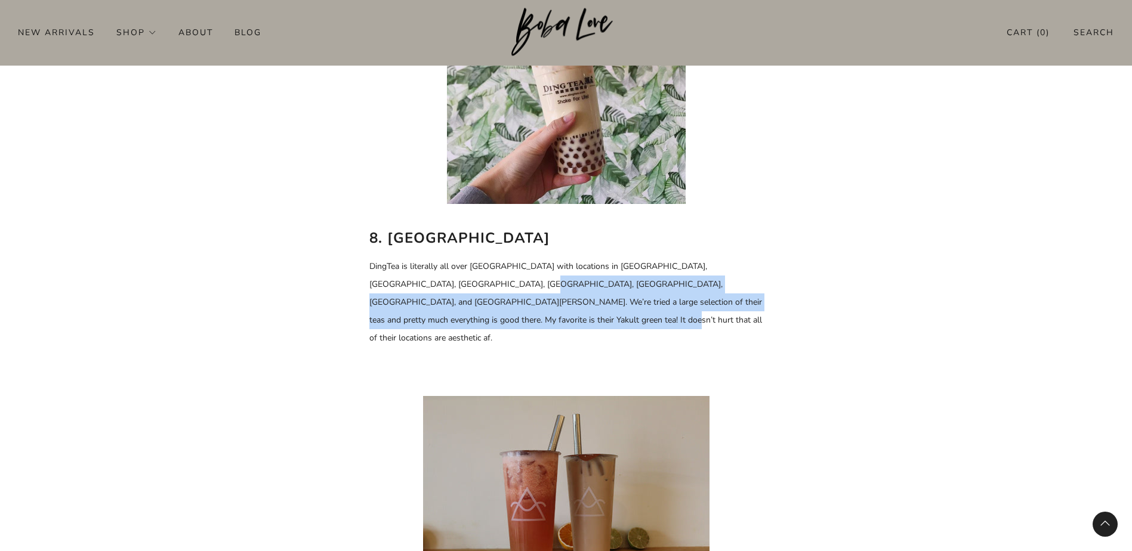
drag, startPoint x: 479, startPoint y: 280, endPoint x: 458, endPoint y: 242, distance: 43.2
click at [458, 258] on p "DingTea is literally all over [GEOGRAPHIC_DATA] with locations in [GEOGRAPHIC_D…" at bounding box center [566, 303] width 394 height 90
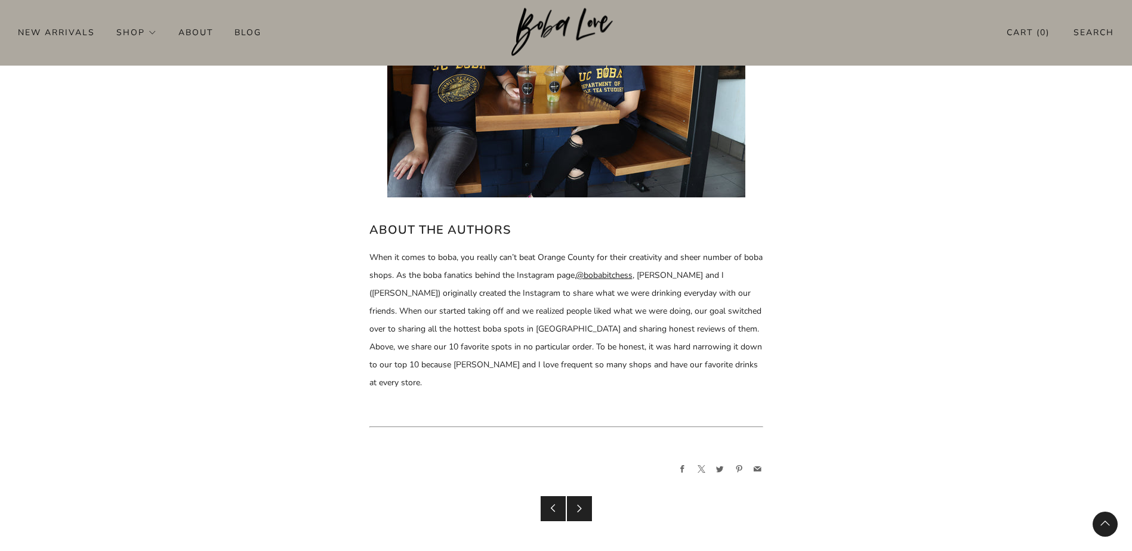
scroll to position [5042, 0]
